Goal: Communication & Community: Answer question/provide support

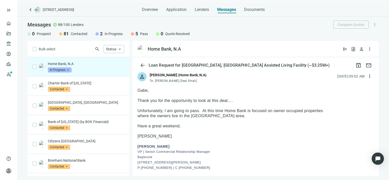
scroll to position [51, 0]
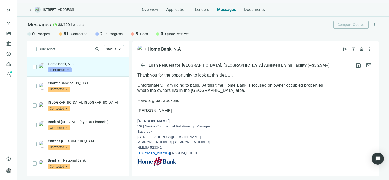
click at [67, 70] on span "In Progress" at bounding box center [60, 69] width 24 height 5
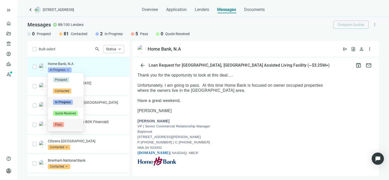
click at [59, 125] on span "Pass" at bounding box center [58, 124] width 11 height 5
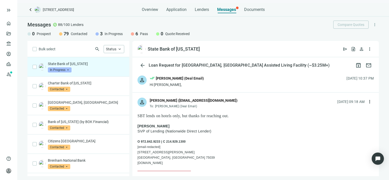
click at [66, 69] on span "In Progress" at bounding box center [60, 69] width 24 height 5
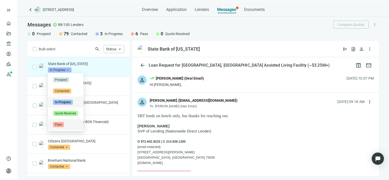
click at [62, 124] on span "Pass" at bounding box center [58, 124] width 11 height 5
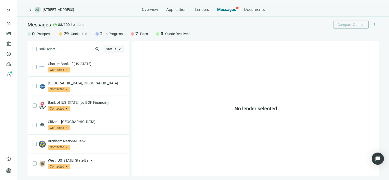
click at [120, 49] on span "keyboard_arrow_up" at bounding box center [119, 49] width 5 height 5
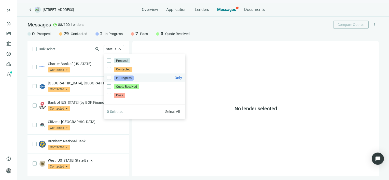
click at [121, 78] on span "In Progress" at bounding box center [124, 78] width 20 height 5
click at [122, 80] on span "In Progress" at bounding box center [124, 78] width 20 height 5
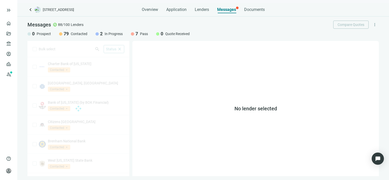
click at [149, 146] on div "No lender selected" at bounding box center [255, 108] width 246 height 135
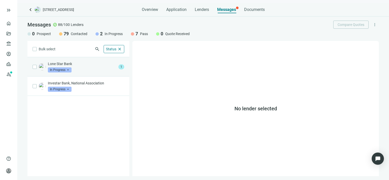
click at [97, 68] on div "Lone Star Bank In Progress arrow_drop_down" at bounding box center [82, 66] width 68 height 11
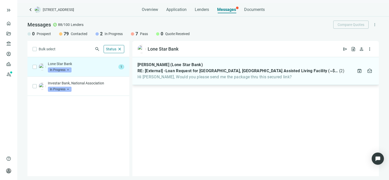
click at [170, 75] on span "Hi Gabe, Would you please send me the package thru this secured link?" at bounding box center [240, 77] width 207 height 5
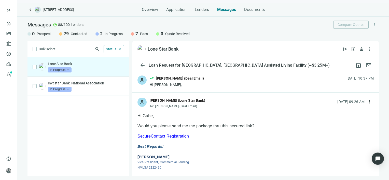
click at [172, 136] on link "SecureContact Registration" at bounding box center [162, 136] width 51 height 4
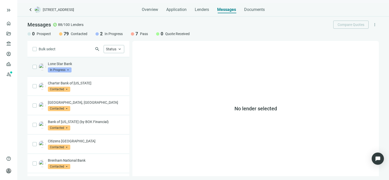
click at [82, 65] on p "Lone Star Bank" at bounding box center [86, 63] width 76 height 5
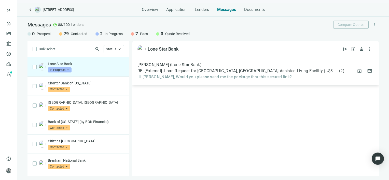
click at [276, 78] on span "Hi Gabe, Would you please send me the package thru this secured link?" at bounding box center [240, 77] width 207 height 5
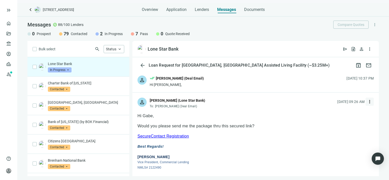
click at [367, 102] on span "more_vert" at bounding box center [369, 101] width 5 height 5
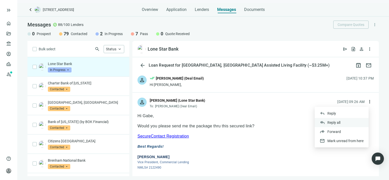
click at [339, 122] on span "Reply all" at bounding box center [333, 123] width 13 height 4
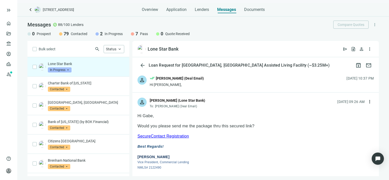
type textarea "**********"
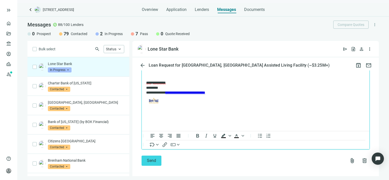
scroll to position [627, 0]
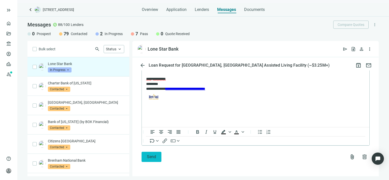
click at [151, 158] on span "Send" at bounding box center [151, 156] width 9 height 5
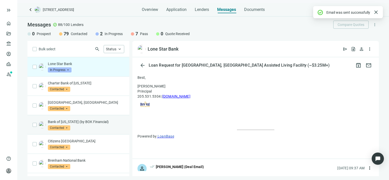
scroll to position [611, 0]
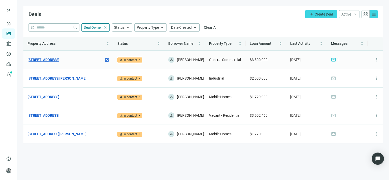
click at [47, 61] on link "[STREET_ADDRESS]" at bounding box center [43, 60] width 32 height 6
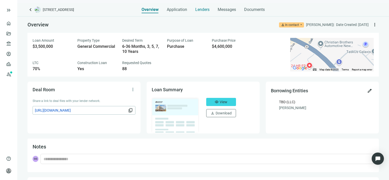
click at [206, 9] on span "Lenders" at bounding box center [202, 9] width 14 height 5
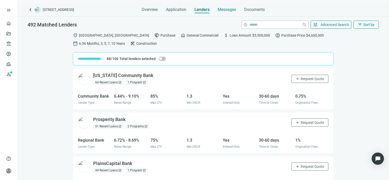
click at [219, 10] on span "Messages" at bounding box center [227, 9] width 18 height 5
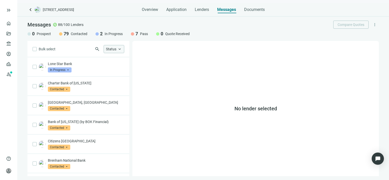
click at [118, 49] on span "keyboard_arrow_up" at bounding box center [119, 49] width 5 height 5
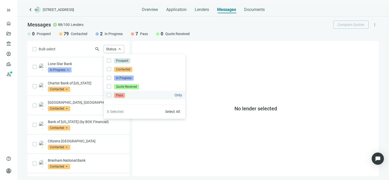
click at [119, 96] on span "Pass" at bounding box center [119, 95] width 11 height 5
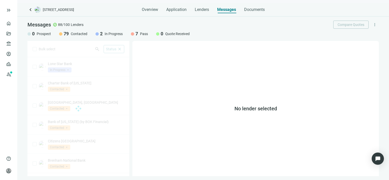
click at [208, 36] on div "0 Prospect 79 Contacted 2 In Progress 7 Pass 0 Quote Received" at bounding box center [202, 34] width 351 height 6
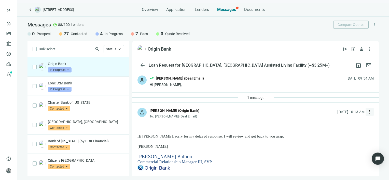
click at [367, 111] on span "more_vert" at bounding box center [369, 111] width 5 height 5
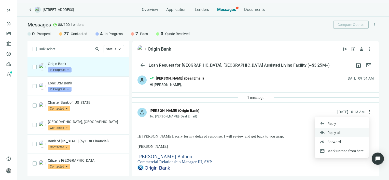
click at [336, 133] on span "Reply all" at bounding box center [333, 133] width 13 height 4
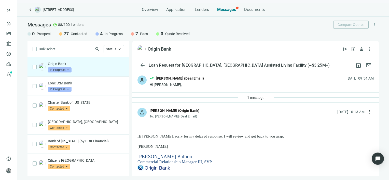
type textarea "**********"
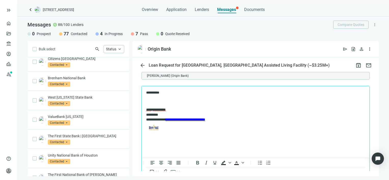
scroll to position [746, 0]
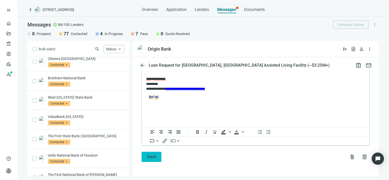
click at [147, 159] on span "Send" at bounding box center [151, 156] width 9 height 5
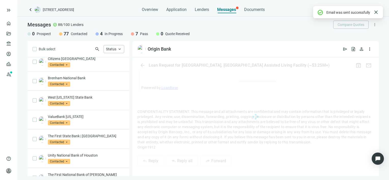
scroll to position [730, 0]
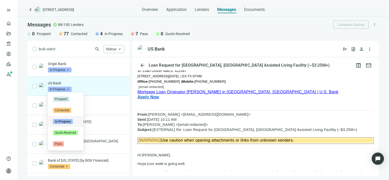
click at [68, 89] on span "In Progress" at bounding box center [60, 89] width 24 height 5
click at [58, 144] on span "Pass" at bounding box center [58, 144] width 11 height 5
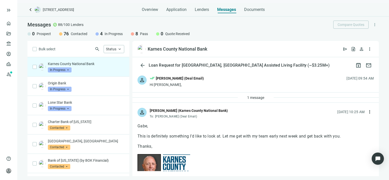
click at [87, 64] on p "Karnes County National Bank" at bounding box center [86, 63] width 76 height 5
click at [367, 112] on span "more_vert" at bounding box center [369, 111] width 5 height 5
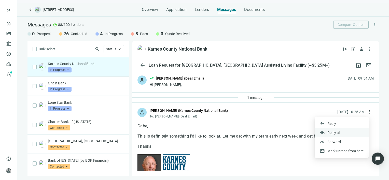
click at [340, 133] on span "Reply all" at bounding box center [333, 133] width 13 height 4
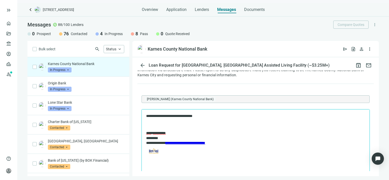
scroll to position [778, 0]
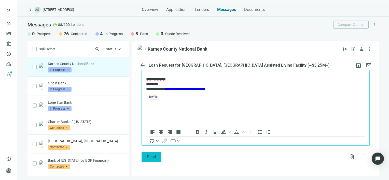
click at [149, 158] on span "Send" at bounding box center [151, 156] width 9 height 5
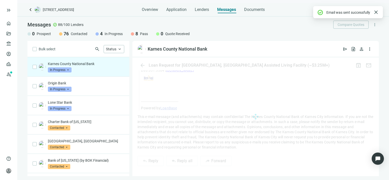
scroll to position [761, 0]
